Goal: Task Accomplishment & Management: Manage account settings

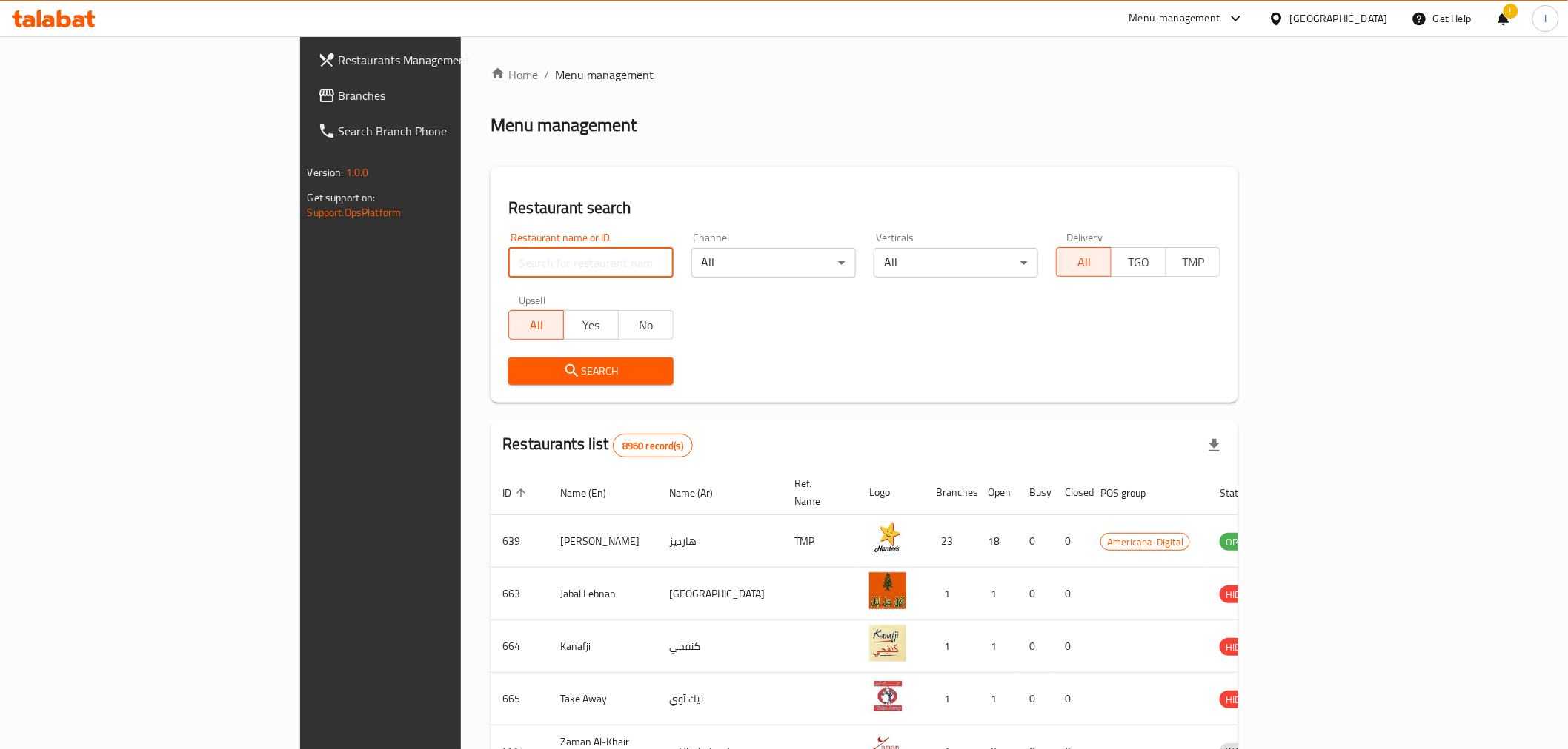
drag, startPoint x: 0, startPoint y: 0, endPoint x: 447, endPoint y: 260, distance: 517.1
click at [508, 260] on input "search" at bounding box center [590, 263] width 164 height 30
paste input "658809"
type input "658809"
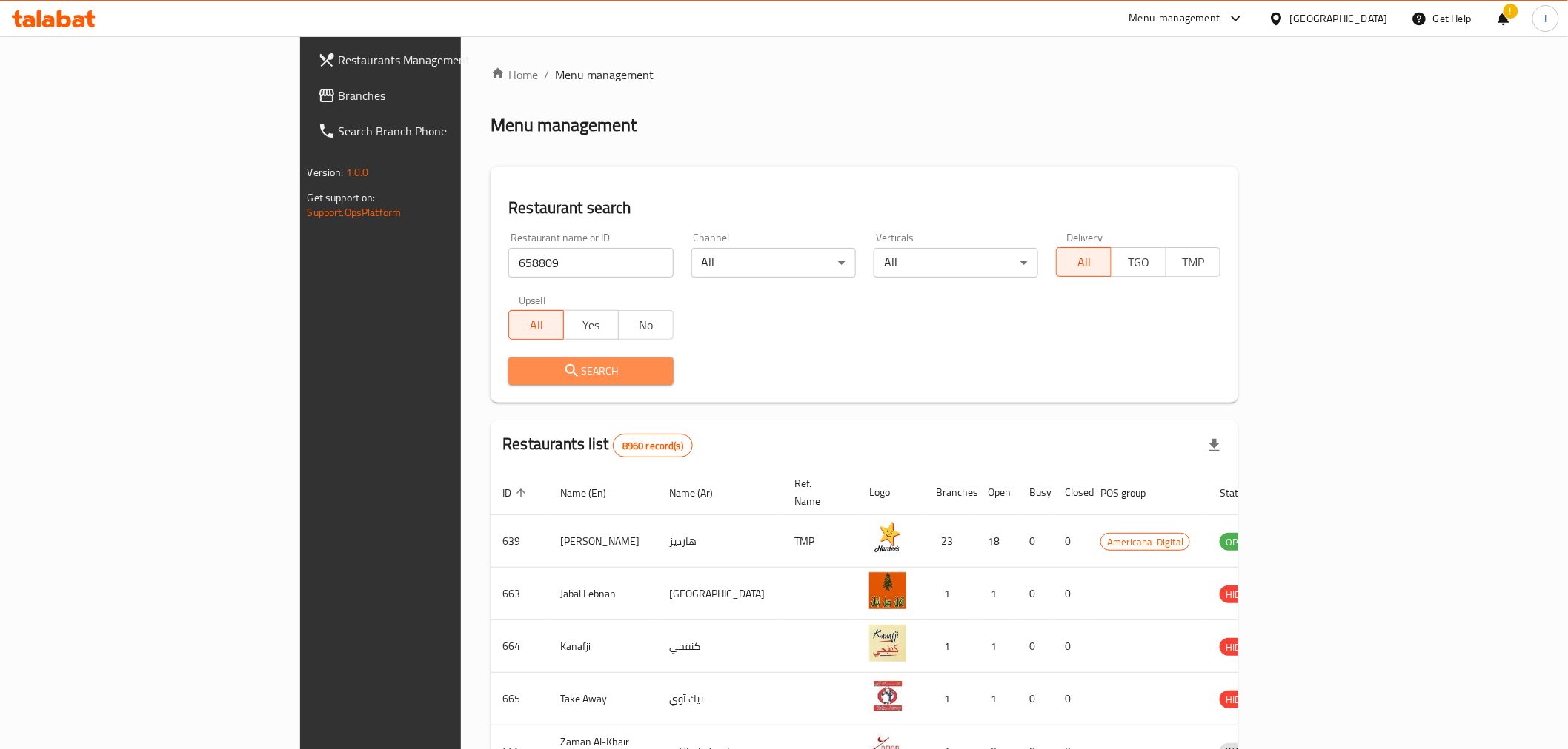
click at [520, 364] on span "Search" at bounding box center [590, 371] width 141 height 18
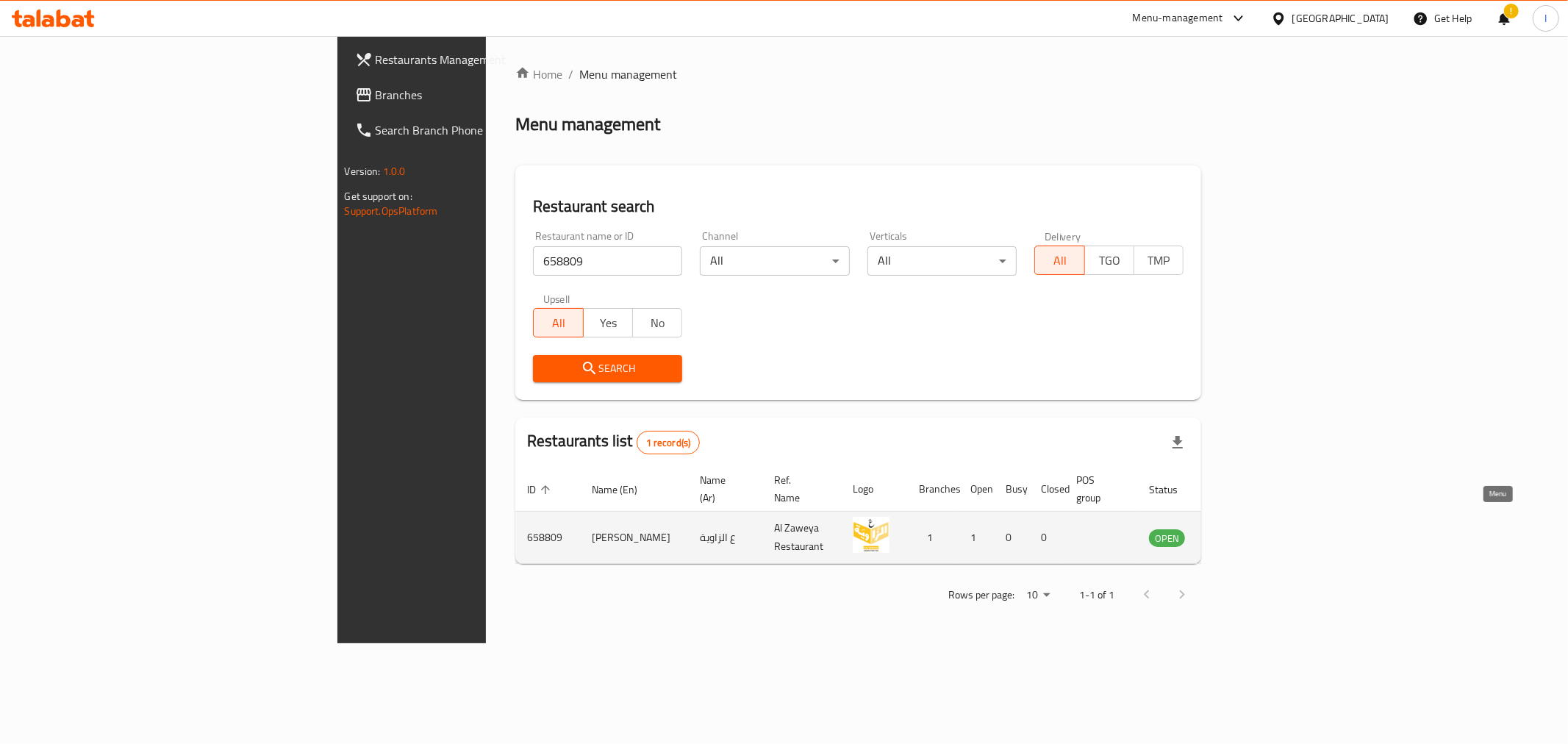
click at [1241, 536] on icon "enhanced table" at bounding box center [1238, 538] width 5 height 6
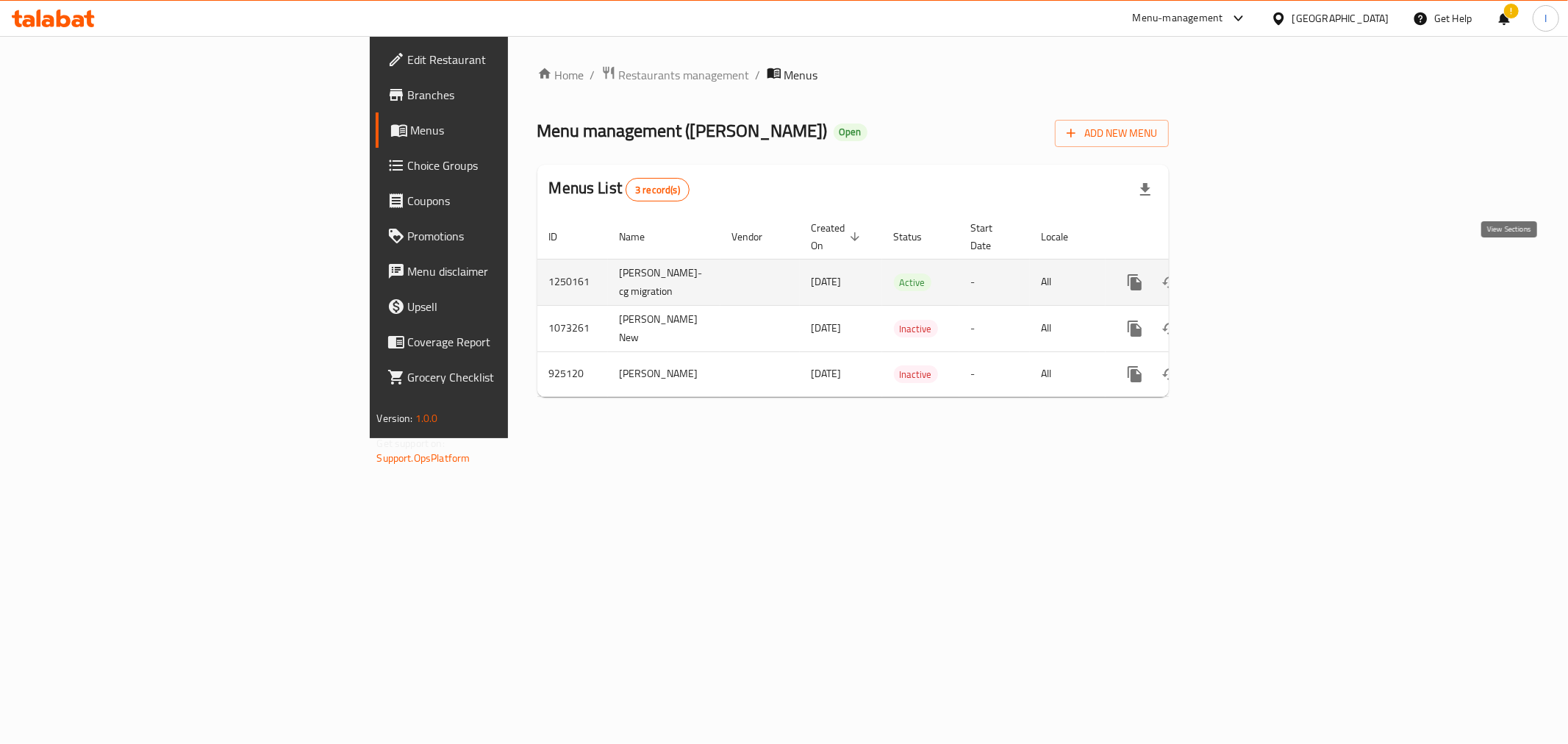
click at [1258, 268] on link "enhanced table" at bounding box center [1241, 282] width 36 height 36
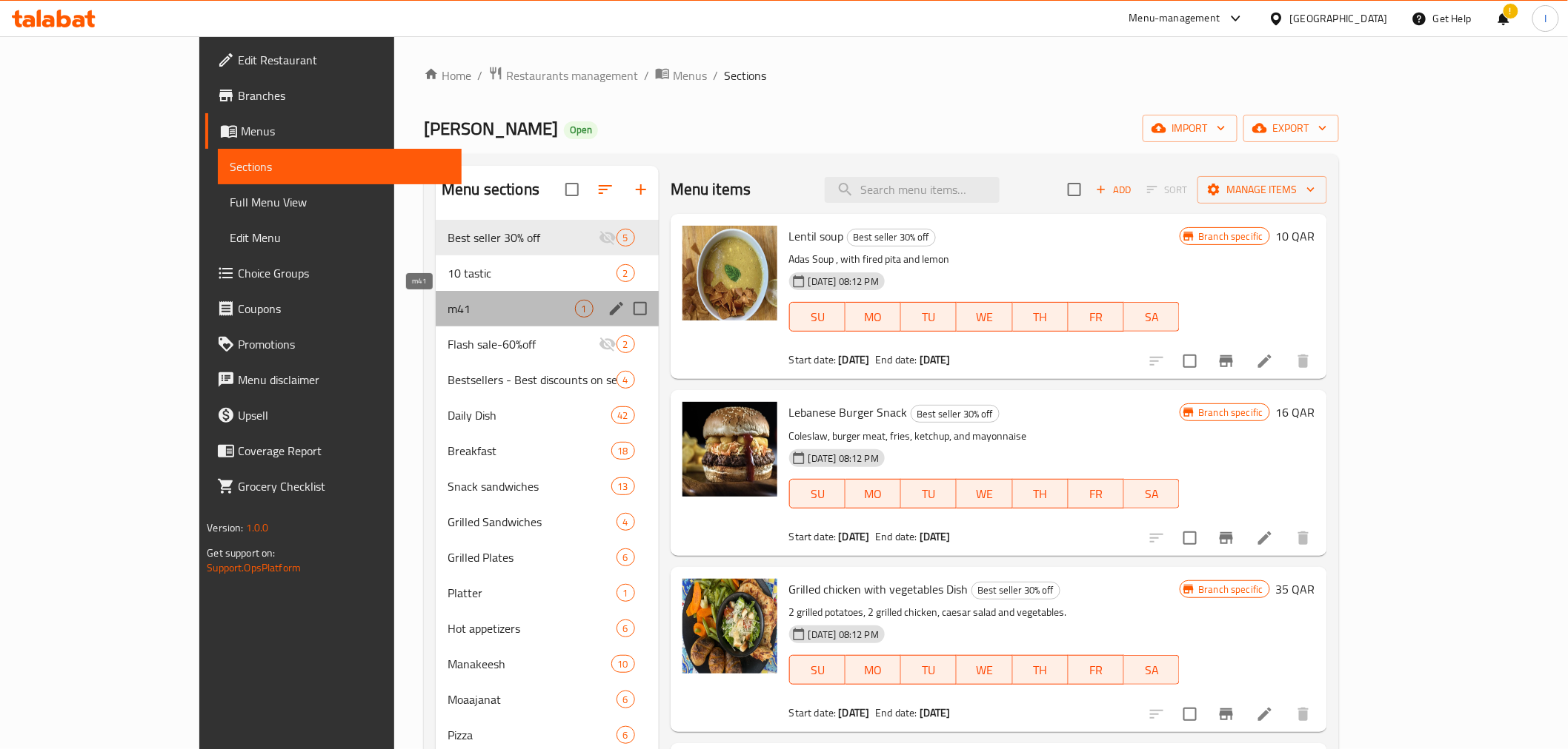
click at [448, 306] on span "m41" at bounding box center [511, 309] width 127 height 17
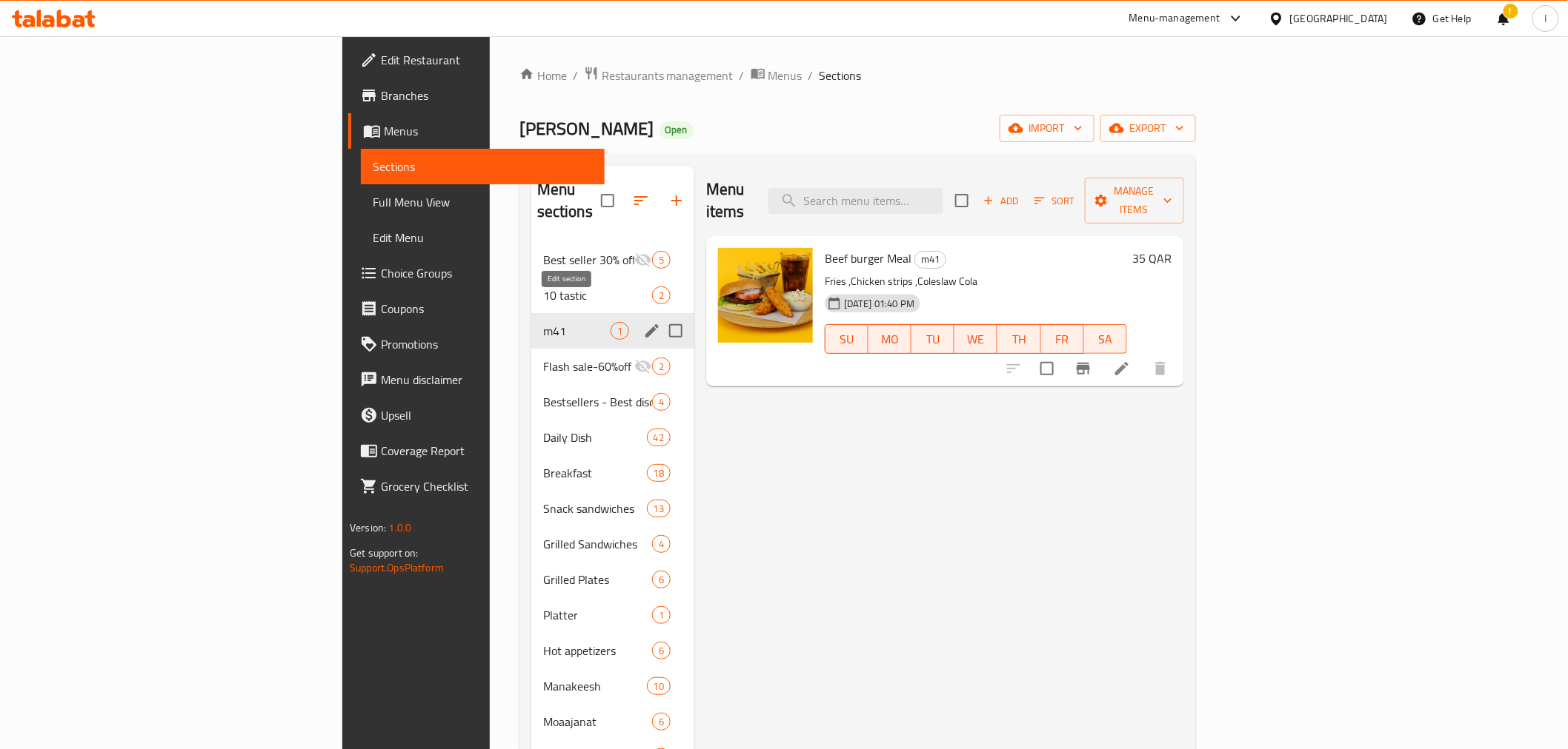
click at [643, 322] on icon "edit" at bounding box center [652, 331] width 17 height 17
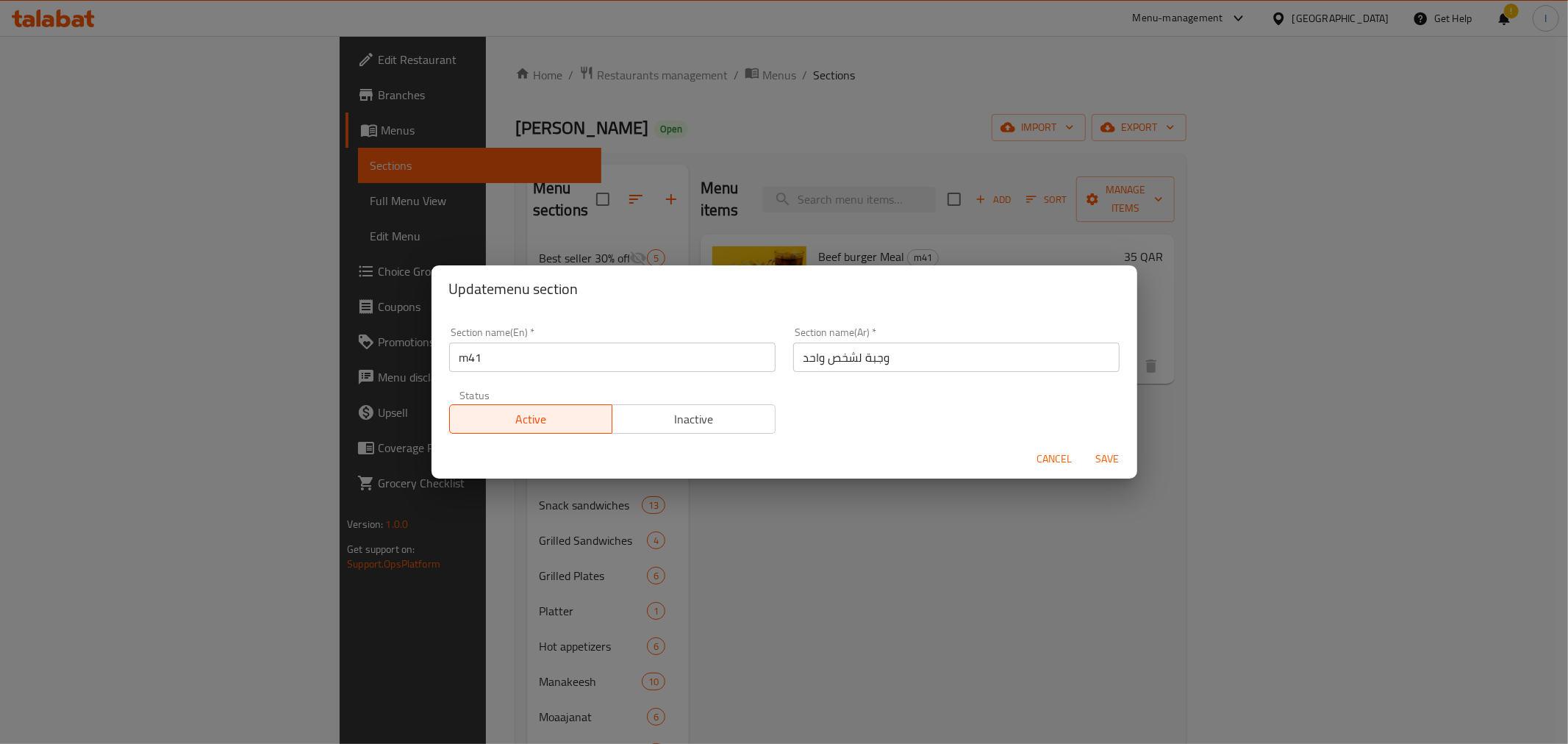
click at [469, 359] on input "m41" at bounding box center [613, 358] width 326 height 30
type input "M41"
click at [1101, 460] on span "Save" at bounding box center [1107, 459] width 36 height 18
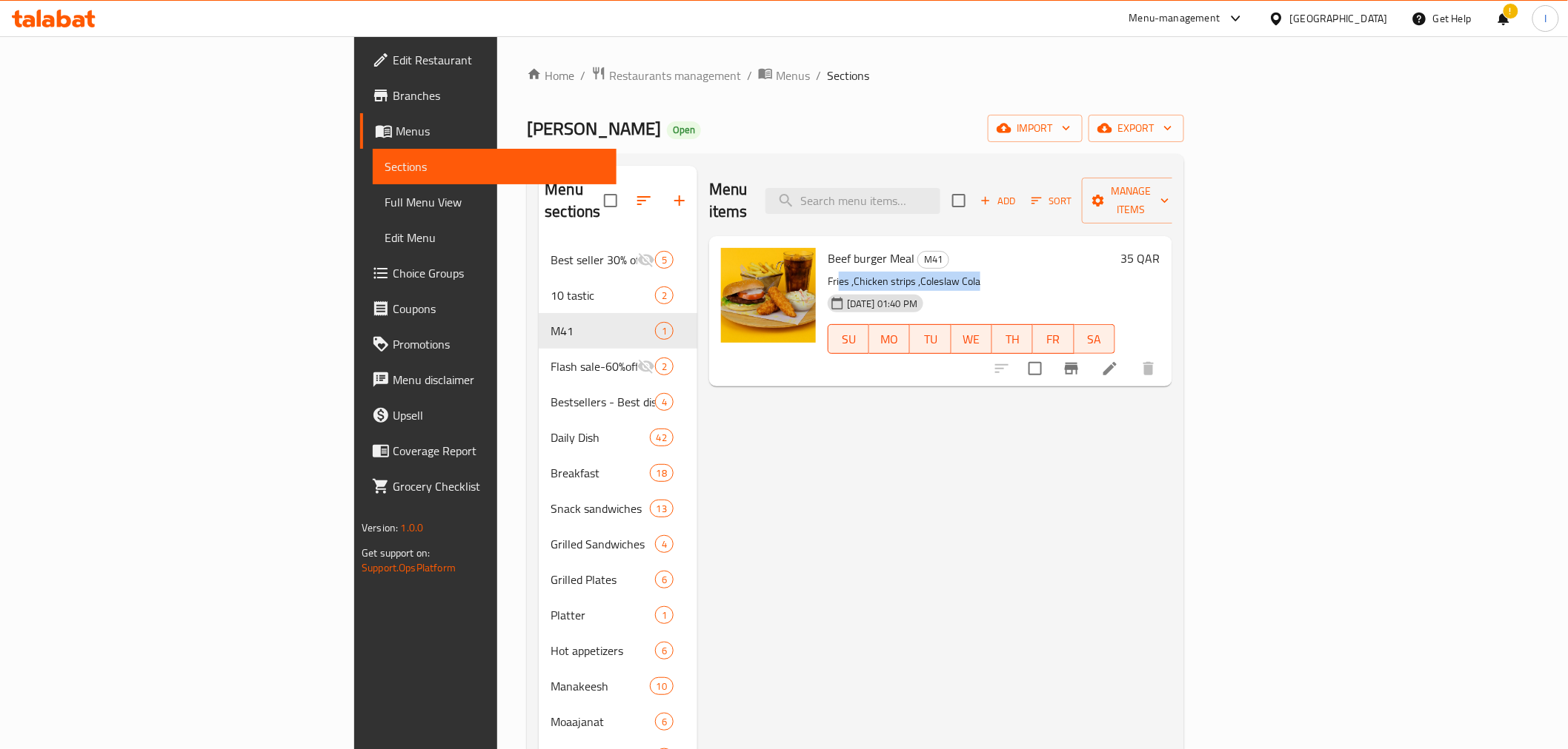
drag, startPoint x: 895, startPoint y: 262, endPoint x: 751, endPoint y: 261, distance: 144.0
click at [827, 273] on p "Fries ,Chicken strips ,Coleslaw Cola" at bounding box center [971, 281] width 288 height 18
click at [827, 247] on span "Beef burger Meal" at bounding box center [870, 258] width 87 height 22
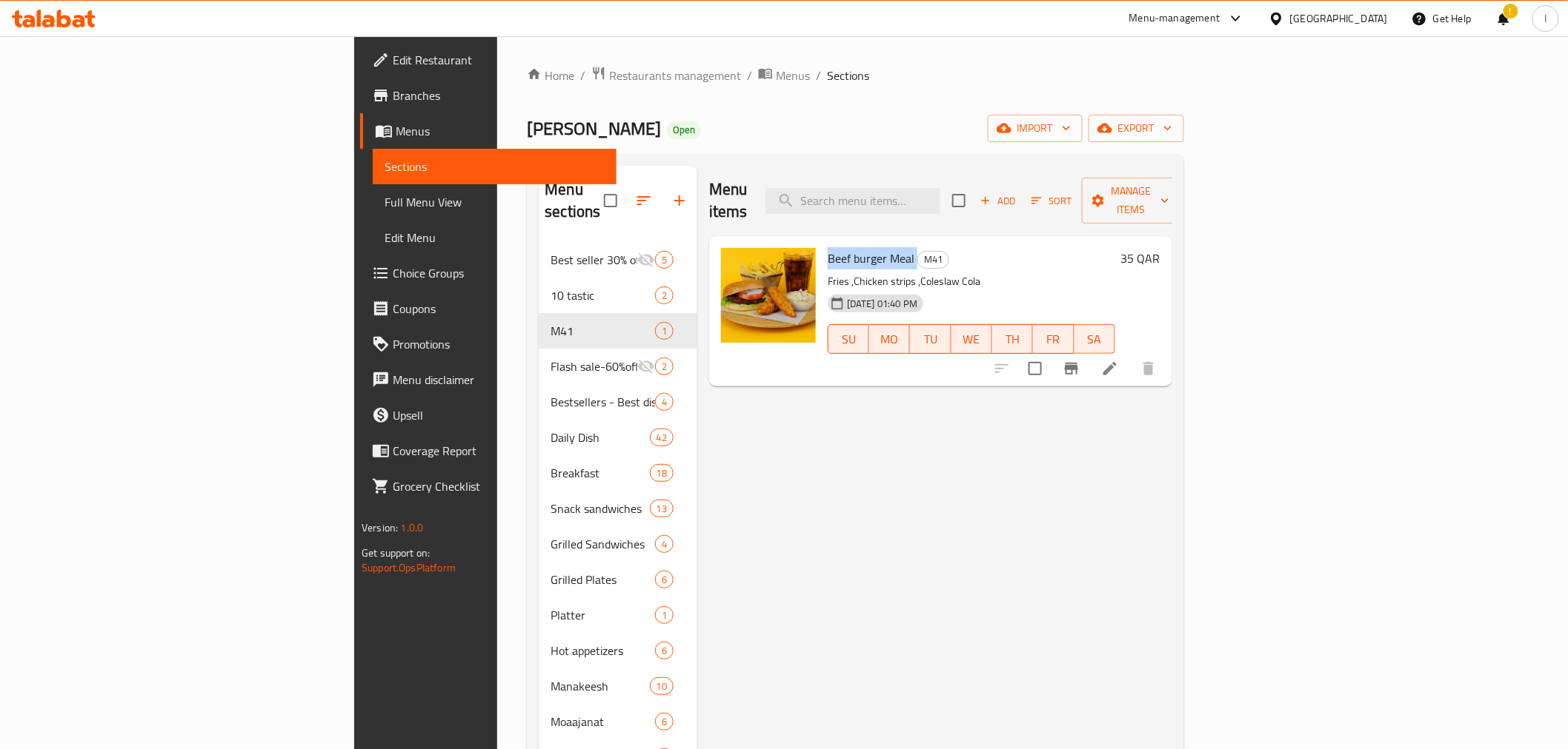
click at [827, 247] on span "Beef burger Meal" at bounding box center [870, 258] width 87 height 22
copy h6 "Beef burger Meal"
click at [858, 273] on p "Fries ,Chicken strips ,Coleslaw Cola" at bounding box center [971, 281] width 288 height 18
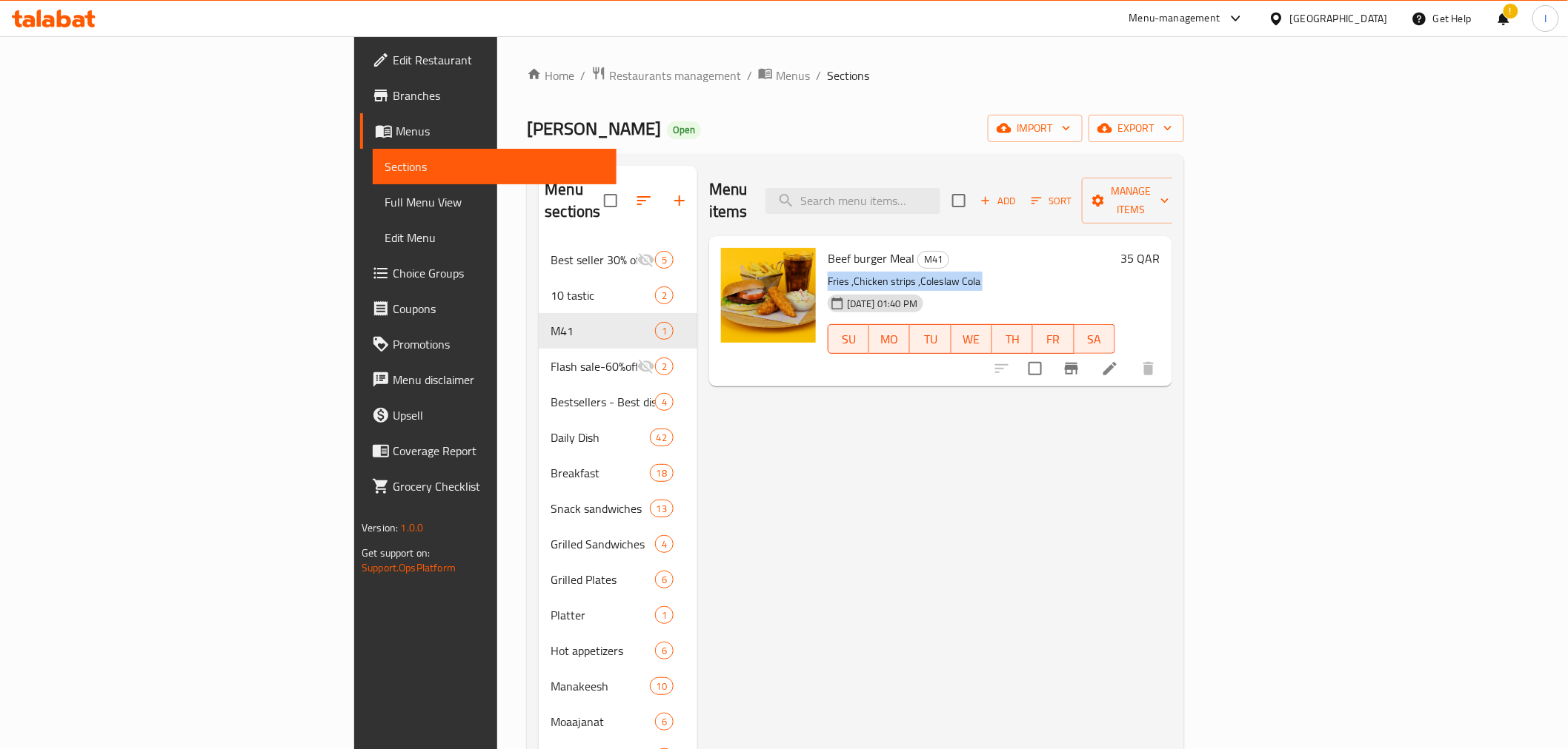
copy div "Fries ,Chicken strips ,Coleslaw Cola"
click at [751, 417] on div "Menu items Add Sort Manage items Beef burger Meal M41 Fries ,Chicken strips ,Co…" at bounding box center [934, 580] width 475 height 829
click at [609, 73] on span "Restaurants management" at bounding box center [674, 75] width 132 height 17
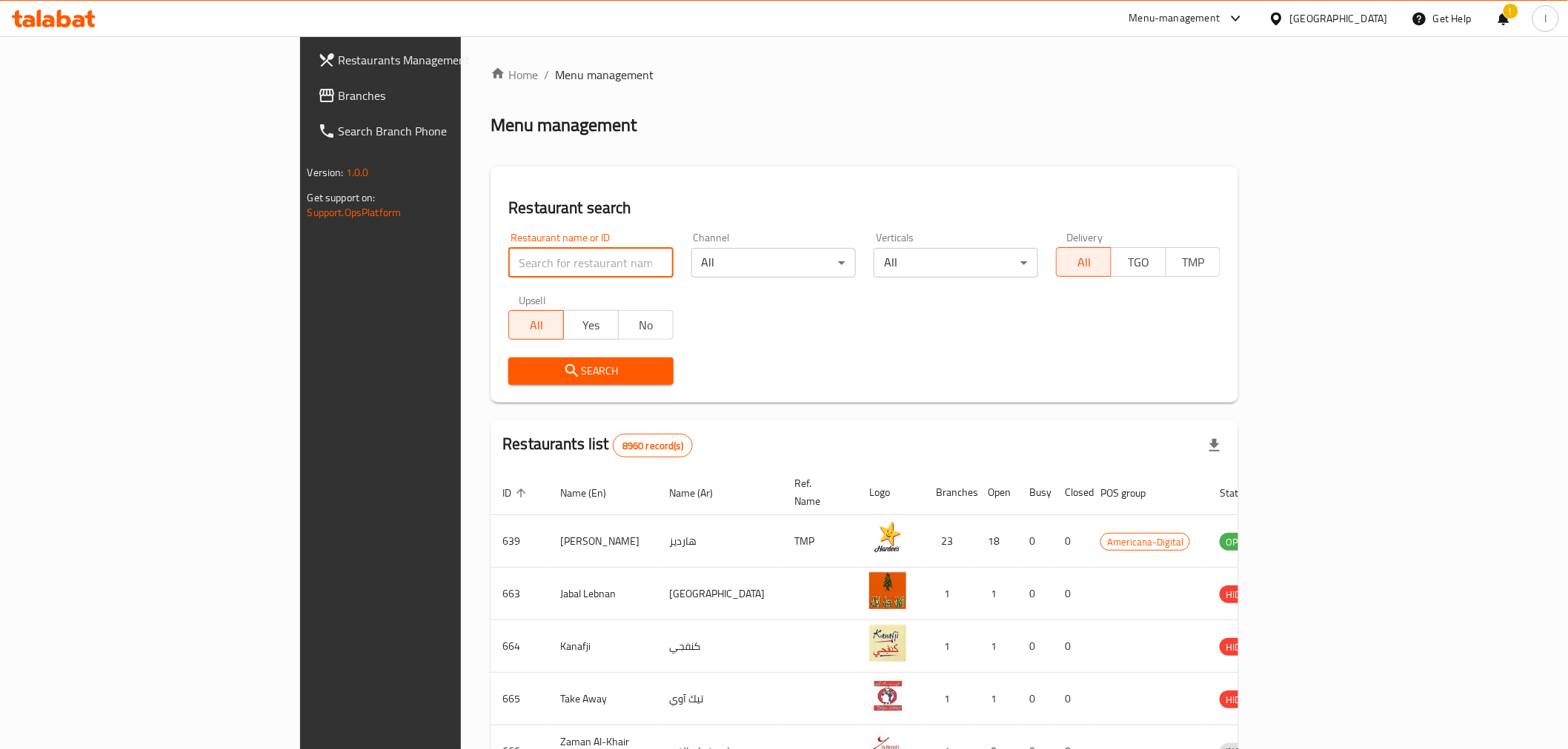
click at [508, 254] on input "search" at bounding box center [590, 263] width 164 height 30
paste input "Xuan Tea"
type input "Xuan Tea"
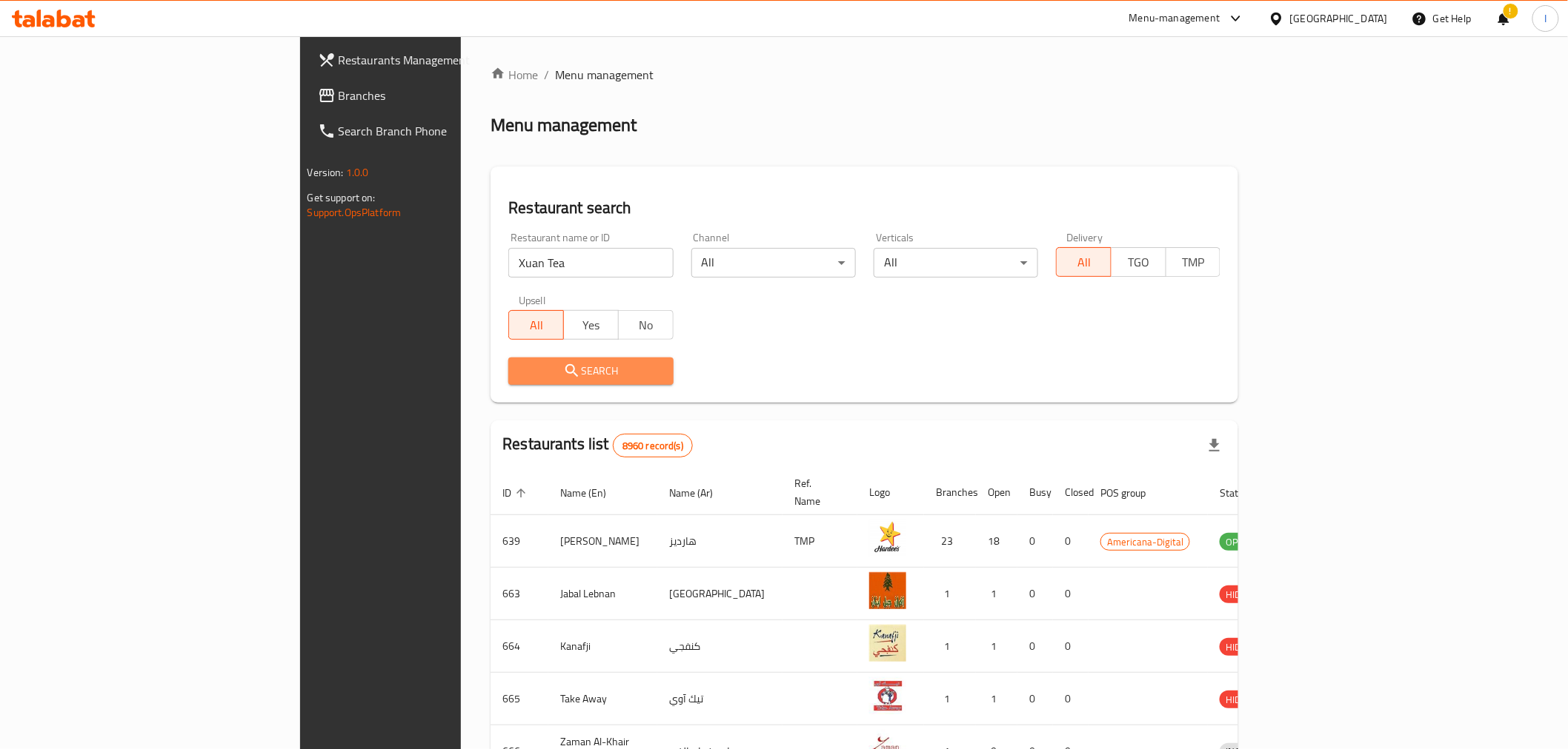
click at [556, 373] on span "Search" at bounding box center [590, 371] width 141 height 18
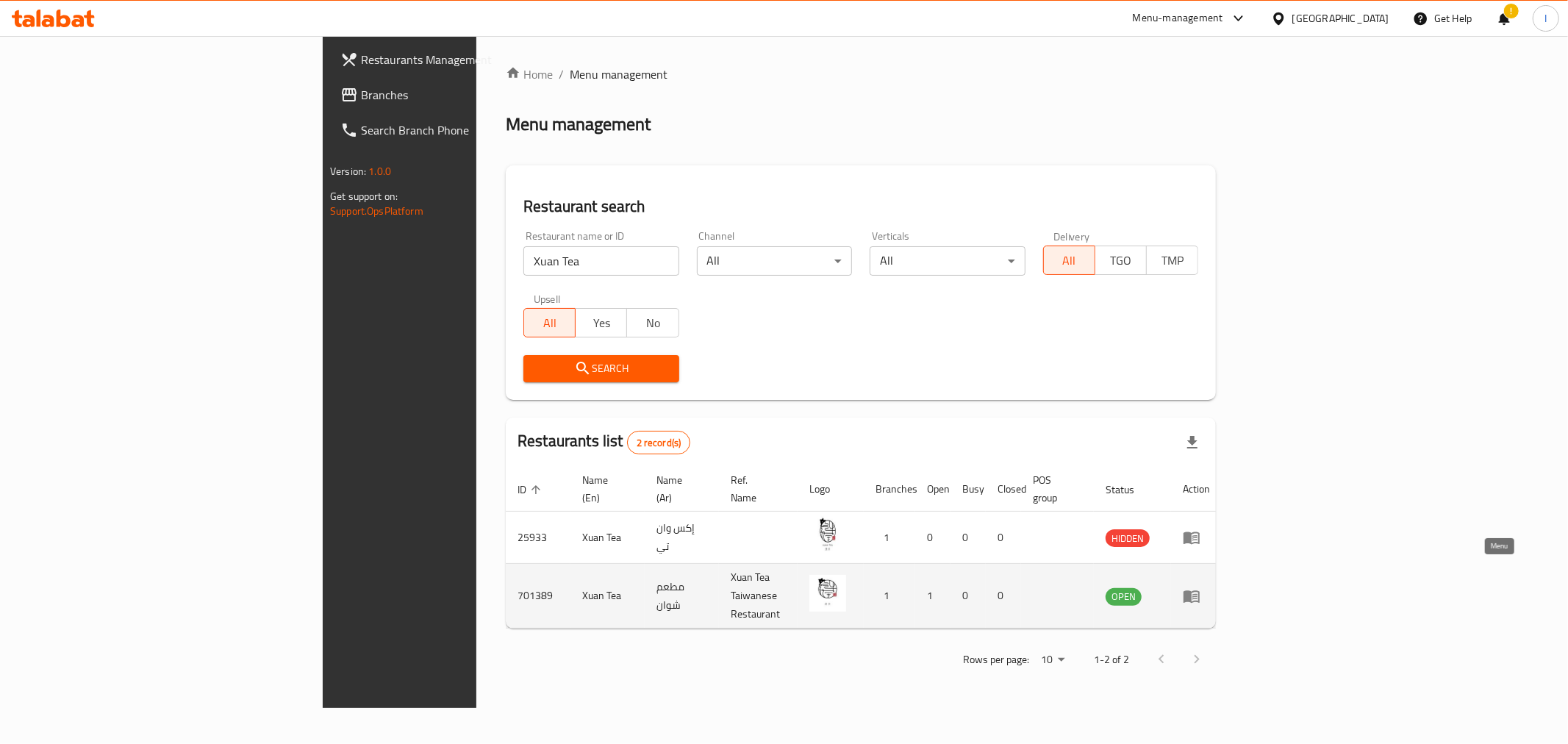
click at [1201, 588] on icon "enhanced table" at bounding box center [1191, 596] width 17 height 17
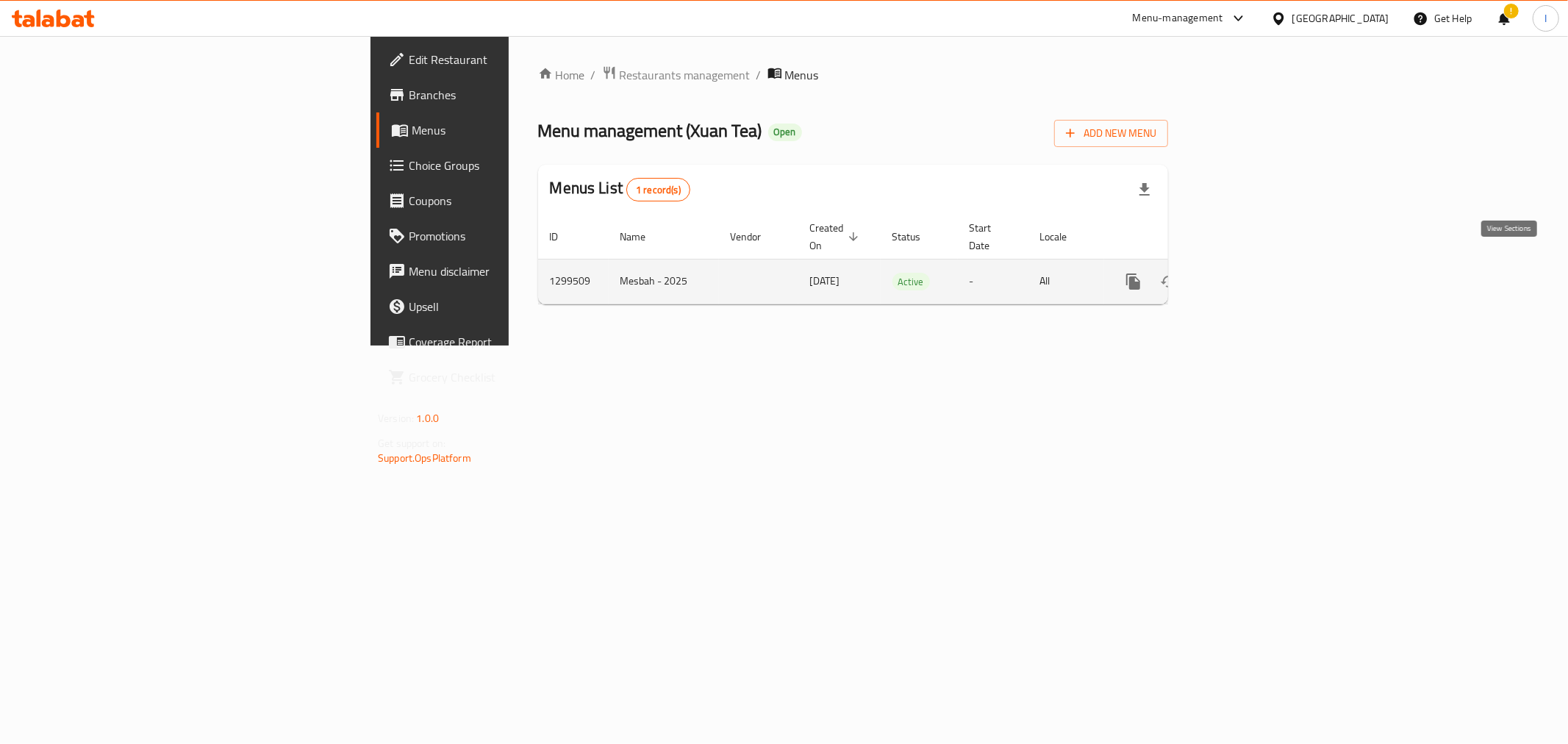
click at [1249, 273] on icon "enhanced table" at bounding box center [1239, 281] width 17 height 17
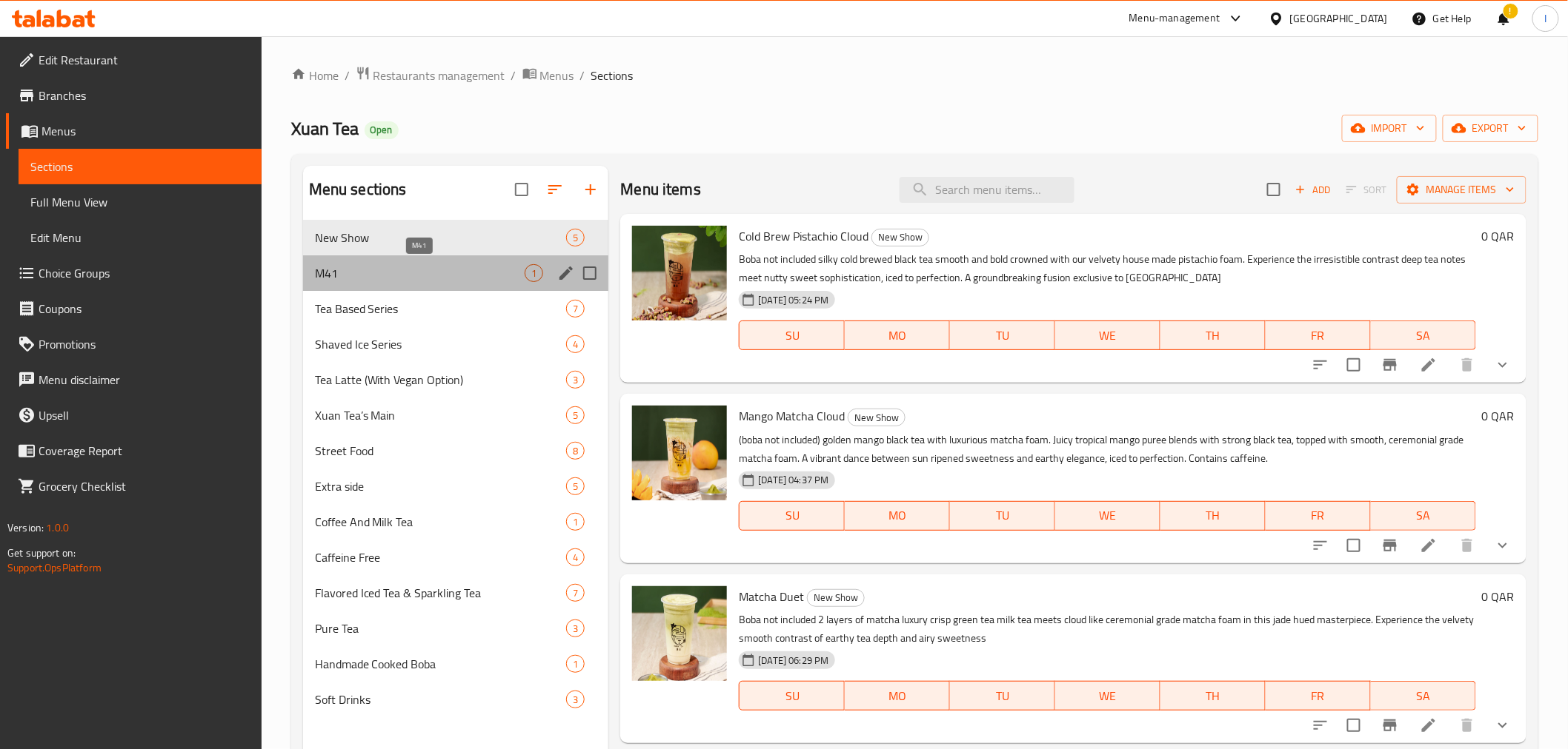
click at [412, 265] on span "M41" at bounding box center [420, 273] width 211 height 17
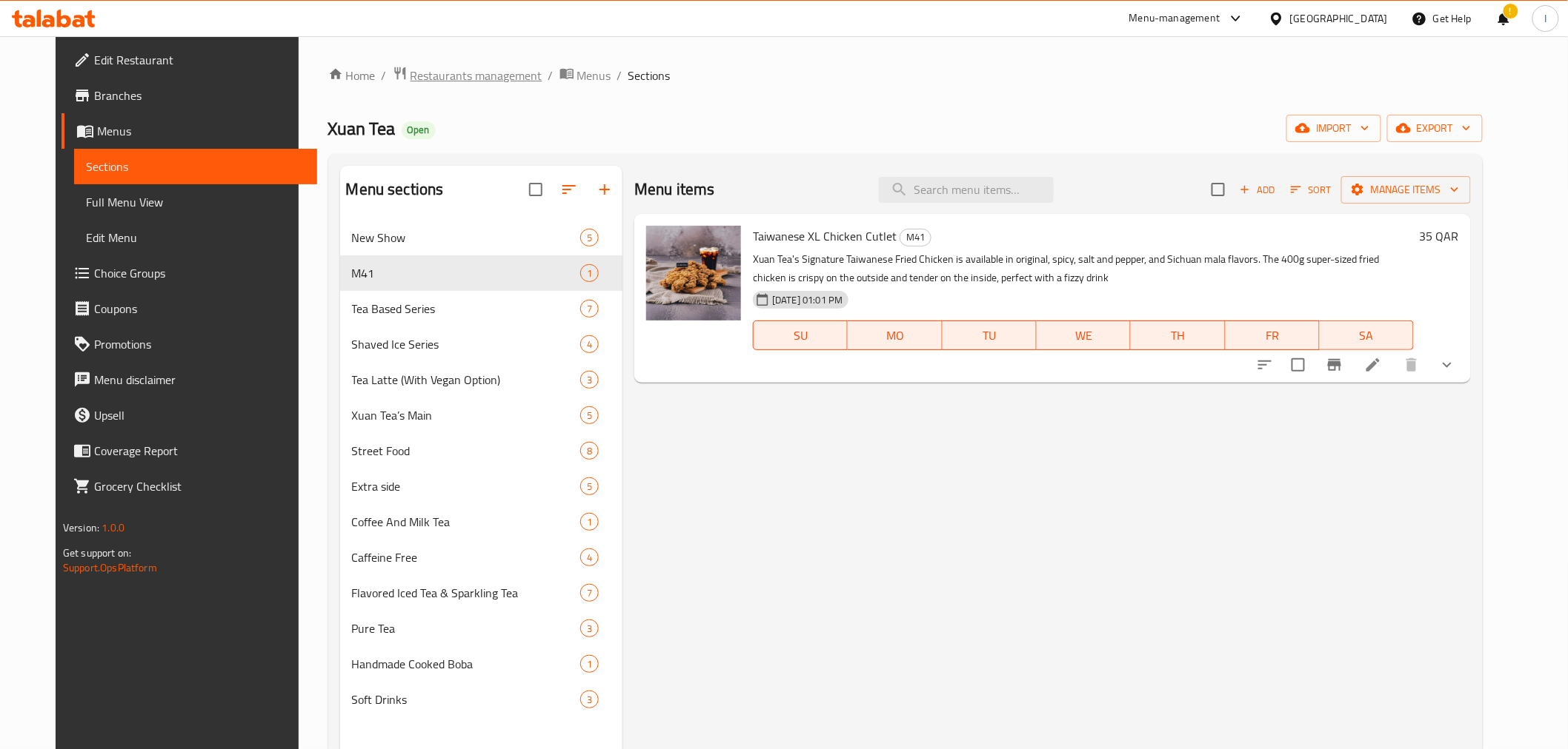
click at [426, 82] on span "Restaurants management" at bounding box center [476, 75] width 132 height 17
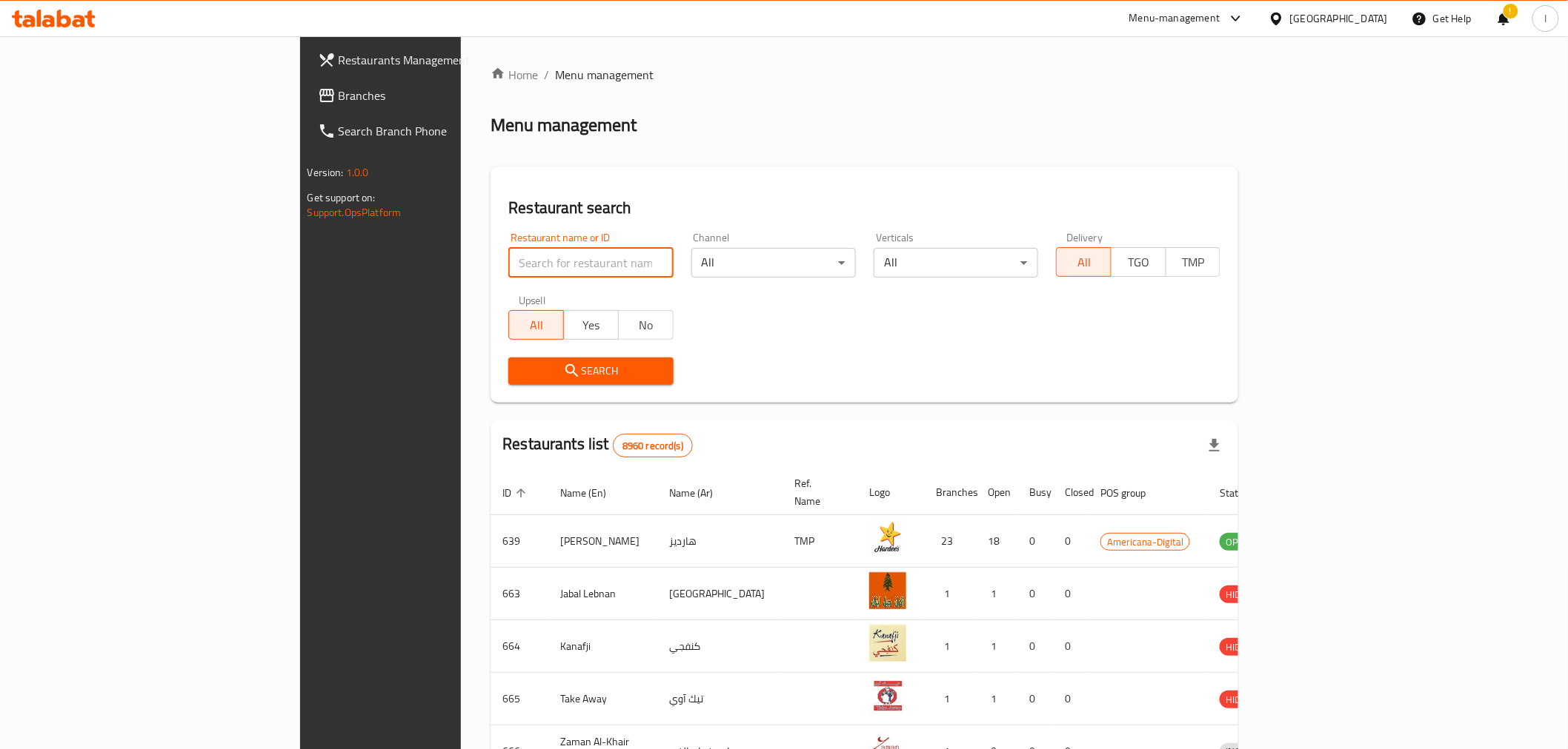
click at [508, 260] on input "search" at bounding box center [590, 263] width 164 height 30
paste input "682422"
type input "682422"
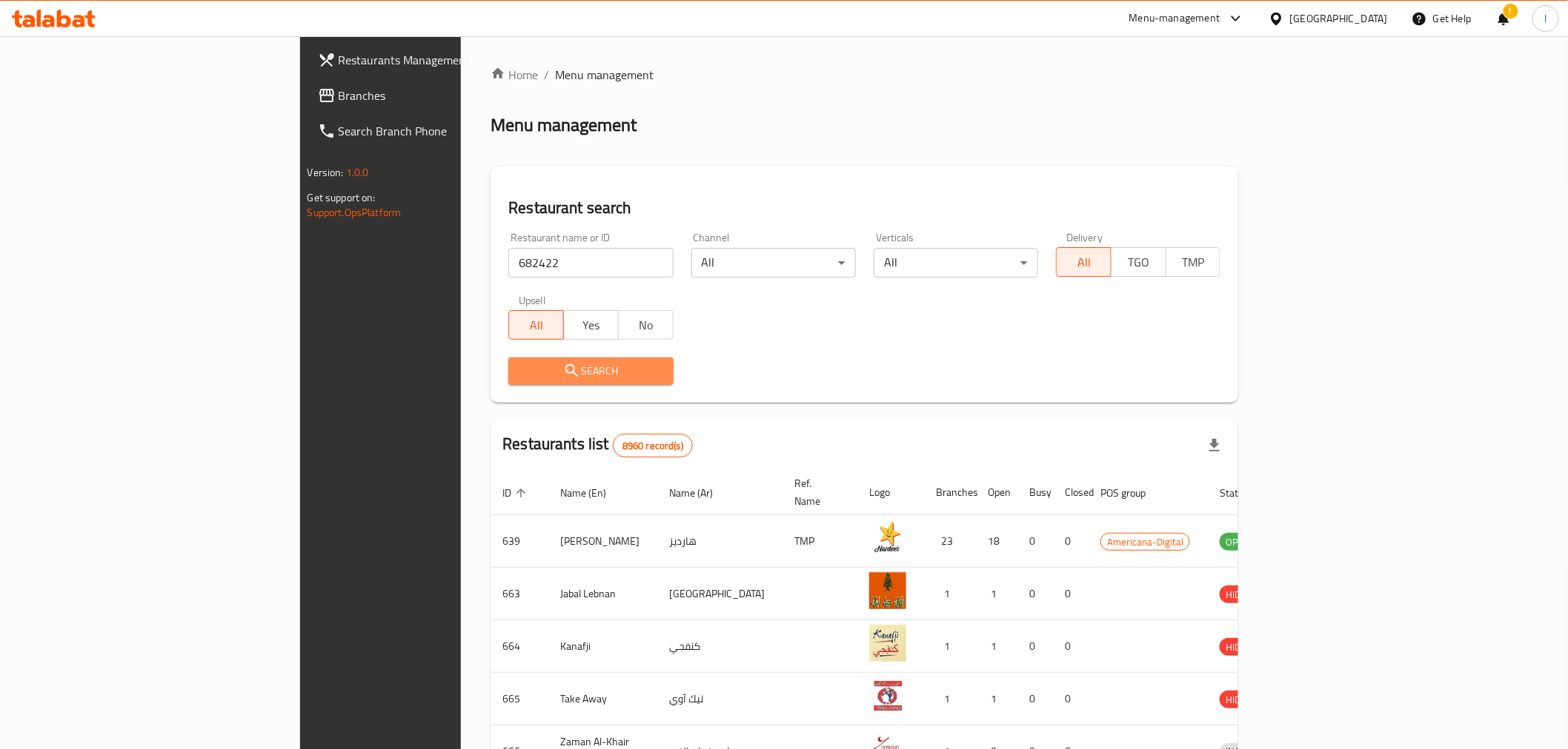
click at [563, 367] on icon "submit" at bounding box center [572, 371] width 17 height 17
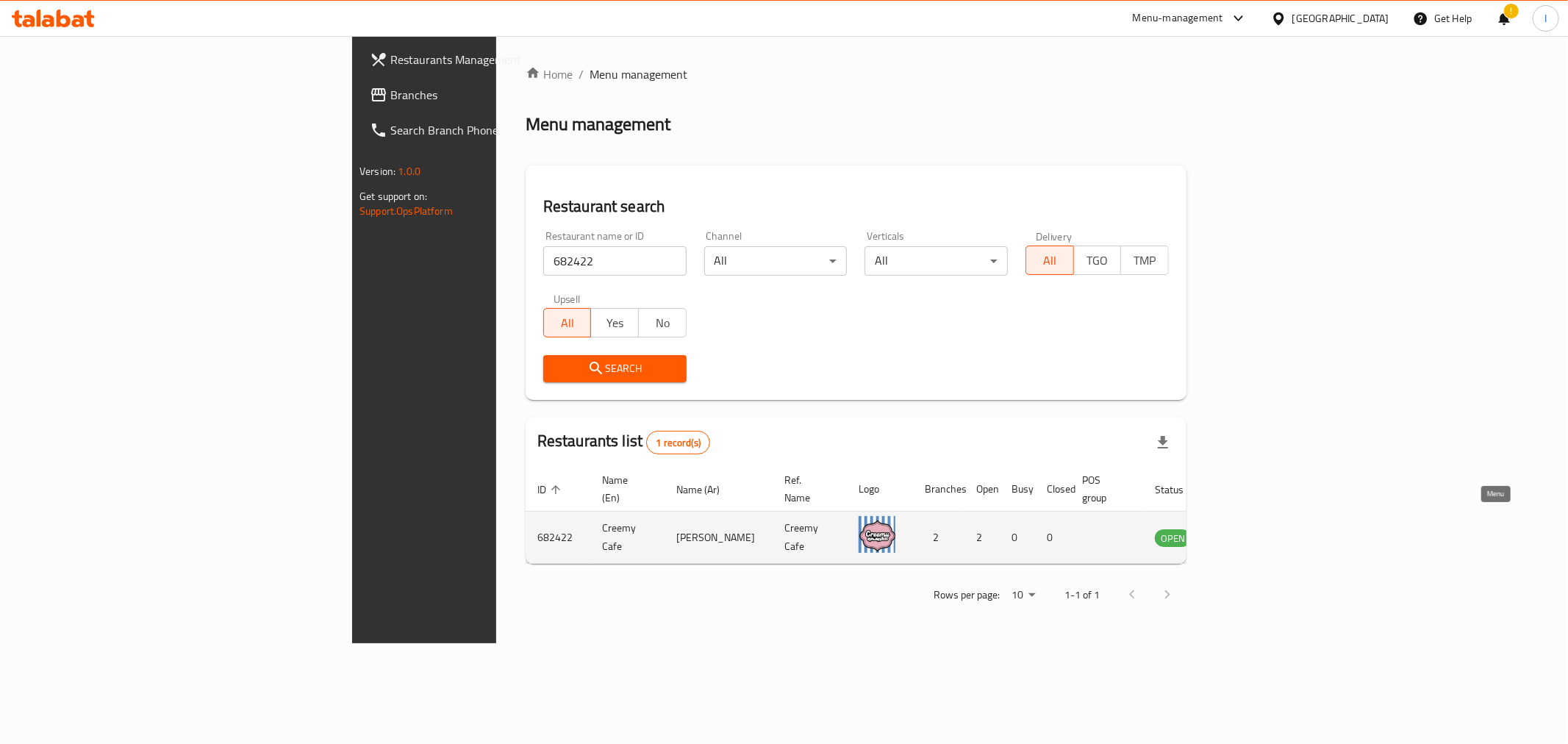
click at [1249, 532] on icon "enhanced table" at bounding box center [1241, 538] width 16 height 12
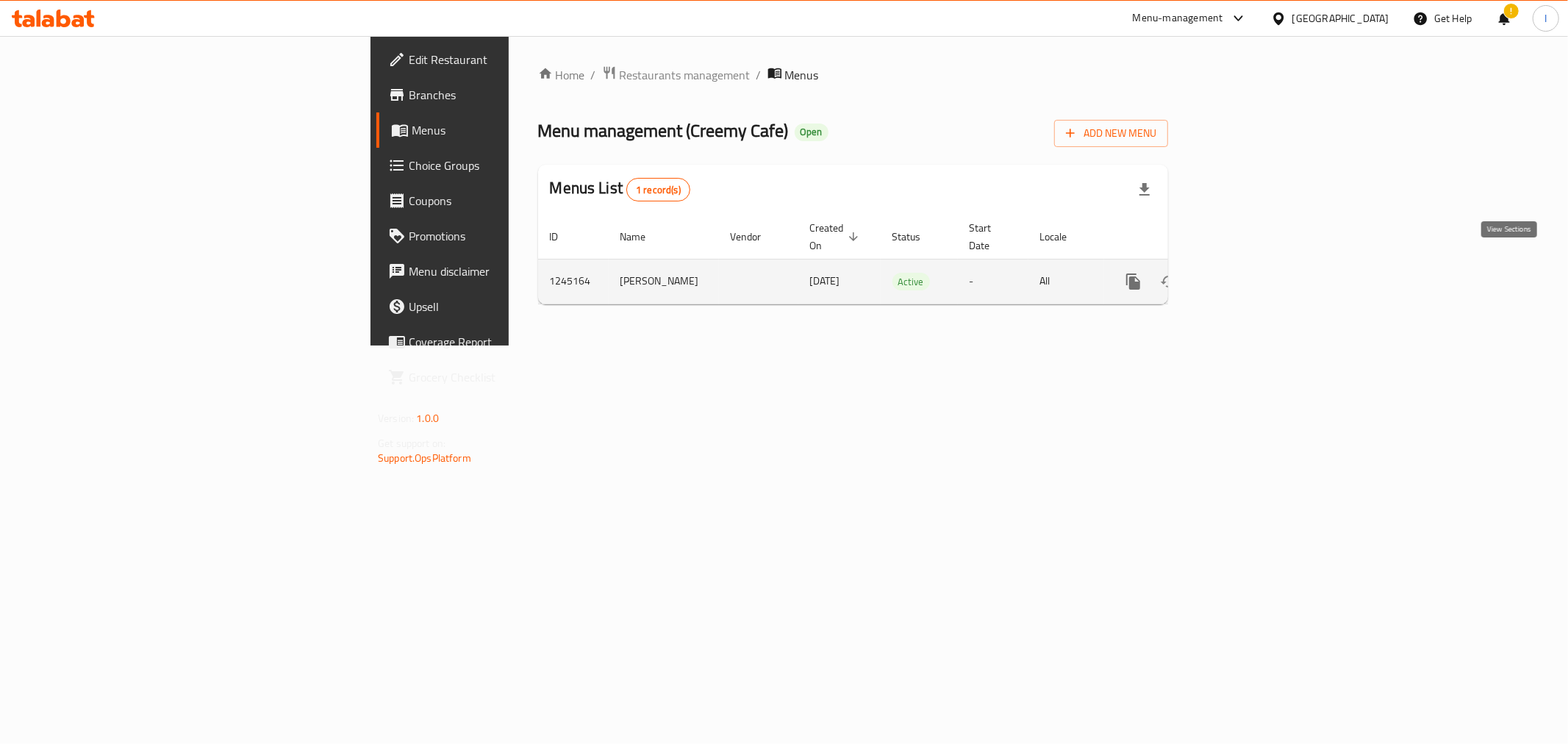
click at [1249, 273] on icon "enhanced table" at bounding box center [1239, 281] width 17 height 17
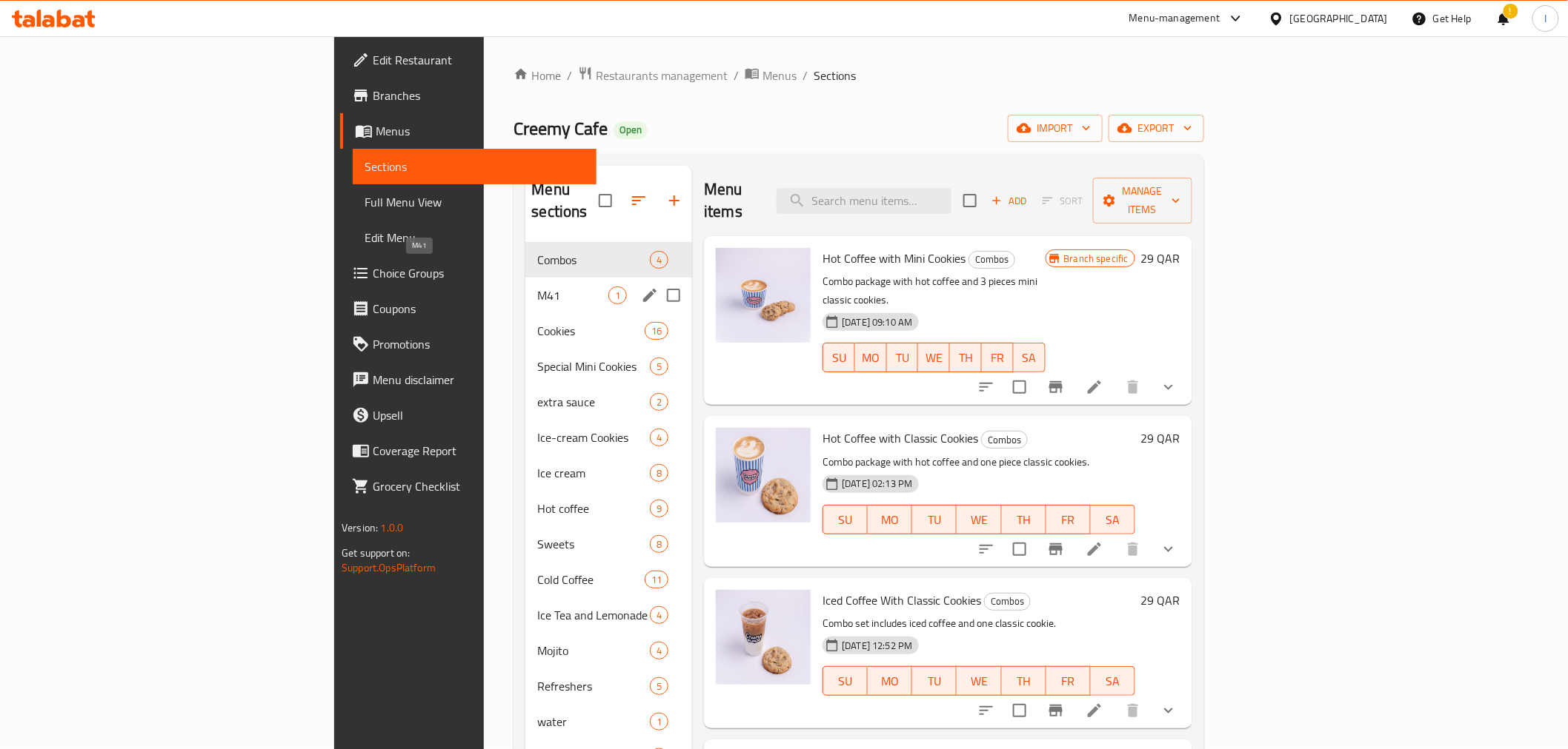
click at [537, 287] on span "M41" at bounding box center [572, 295] width 71 height 17
